Goal: Task Accomplishment & Management: Complete application form

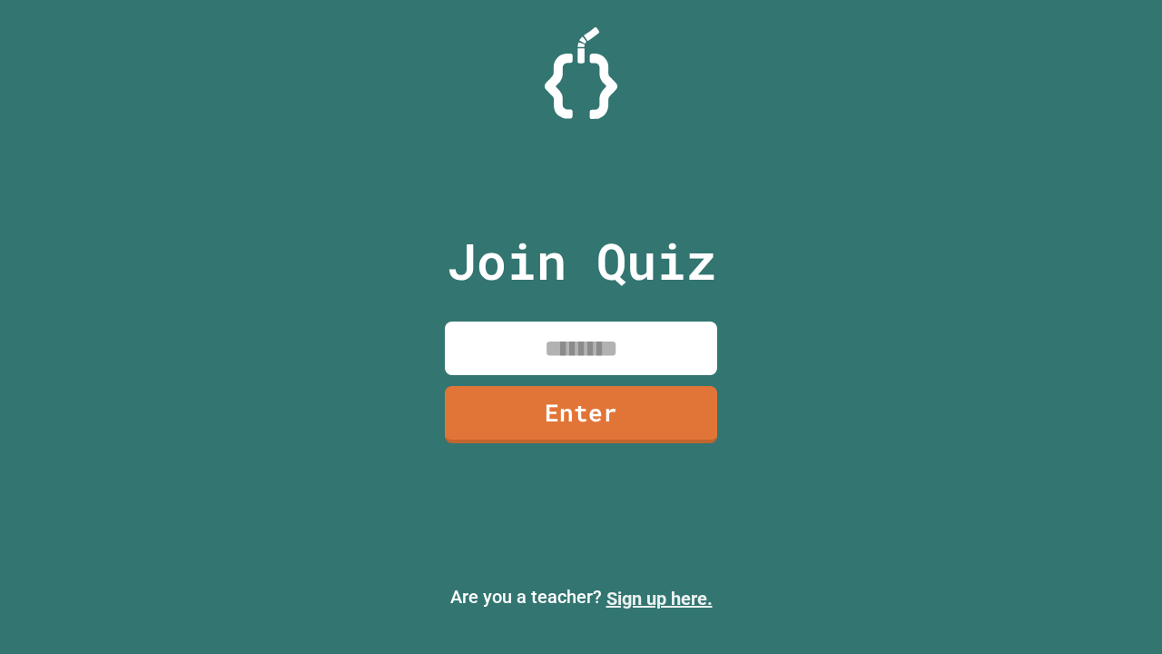
click at [659, 598] on link "Sign up here." at bounding box center [660, 598] width 106 height 22
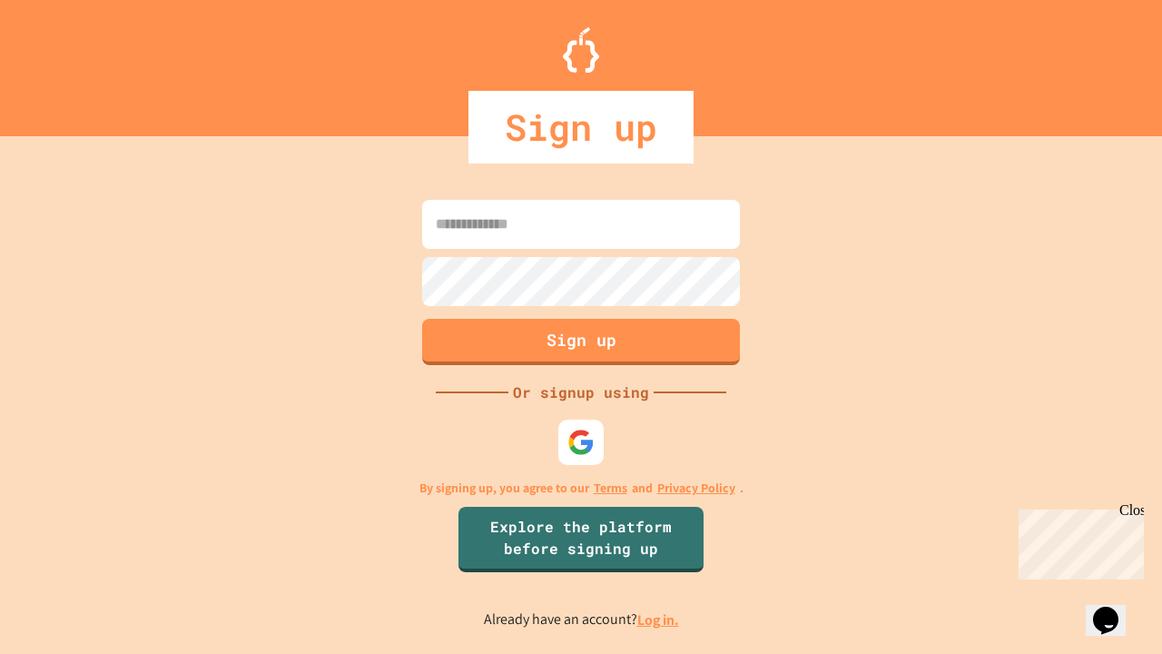
click at [659, 619] on link "Log in." at bounding box center [658, 619] width 42 height 19
